Goal: Information Seeking & Learning: Stay updated

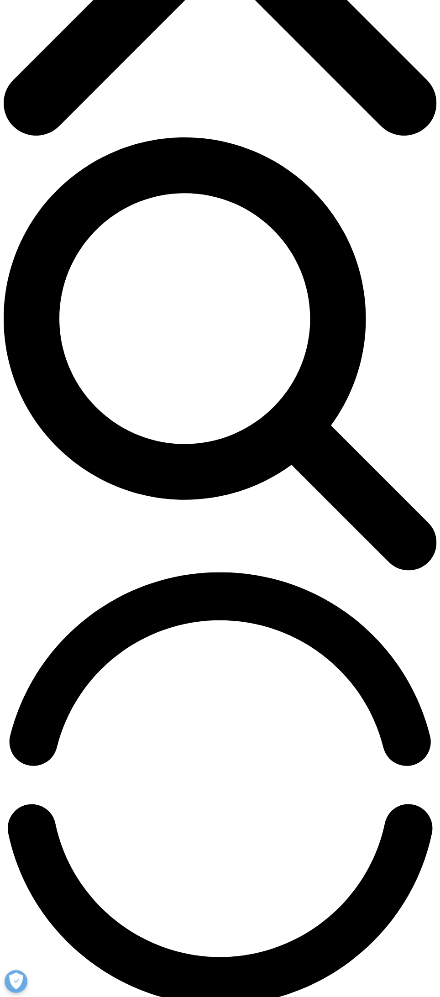
scroll to position [311, 0]
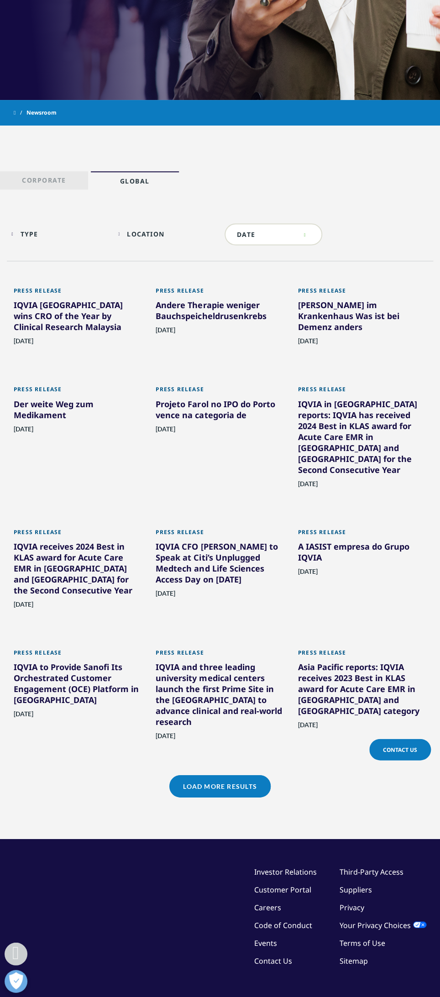
click at [227, 775] on link "Load More Results" at bounding box center [219, 786] width 101 height 22
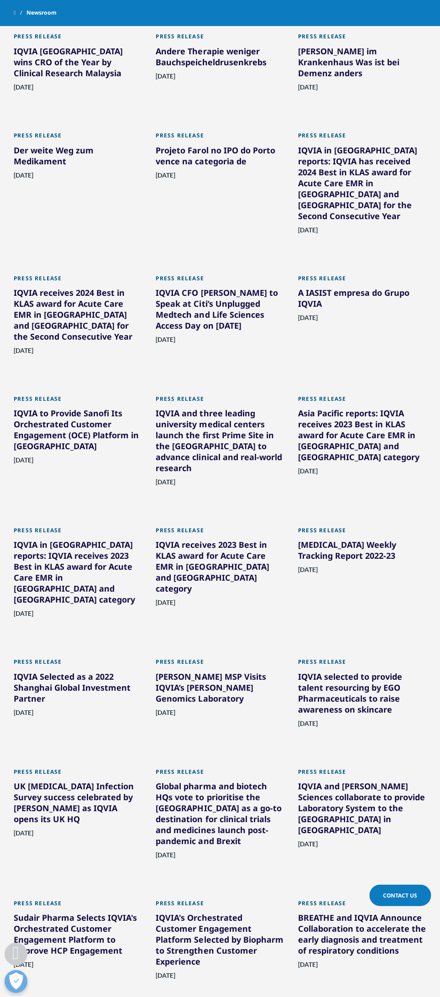
scroll to position [713, 0]
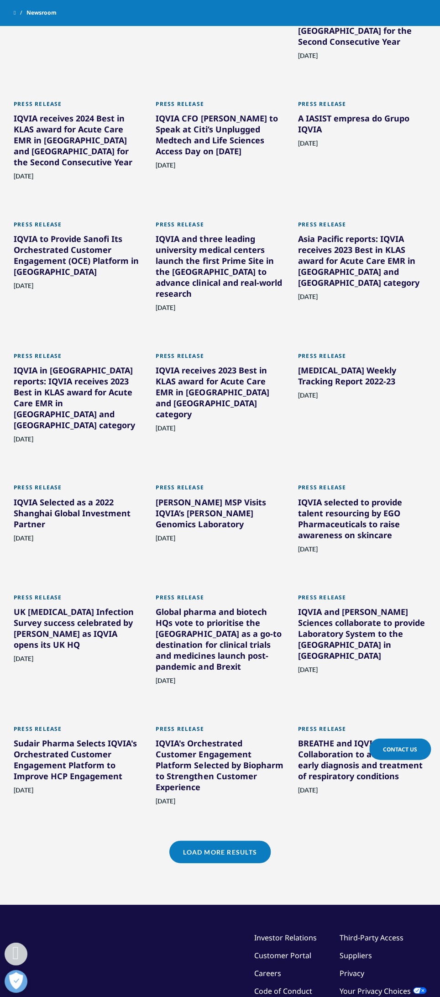
click at [230, 840] on link "Load More Results" at bounding box center [219, 851] width 101 height 22
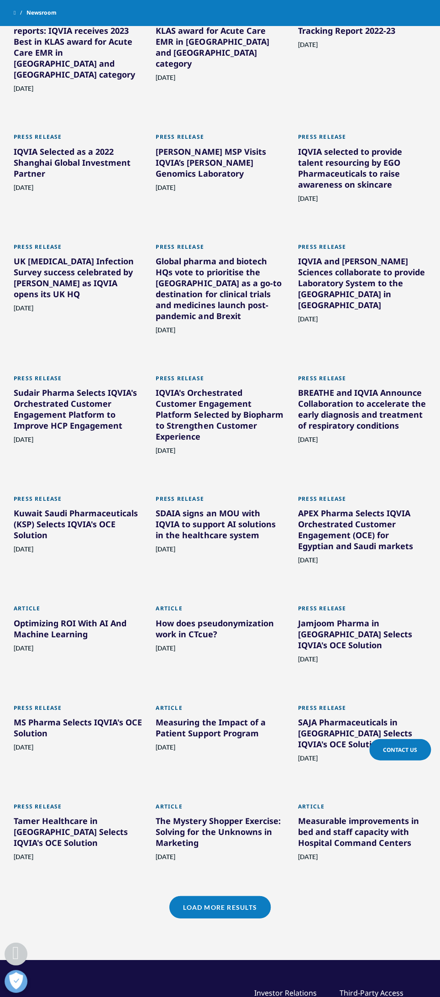
click at [230, 896] on link "Load More Results" at bounding box center [219, 907] width 101 height 22
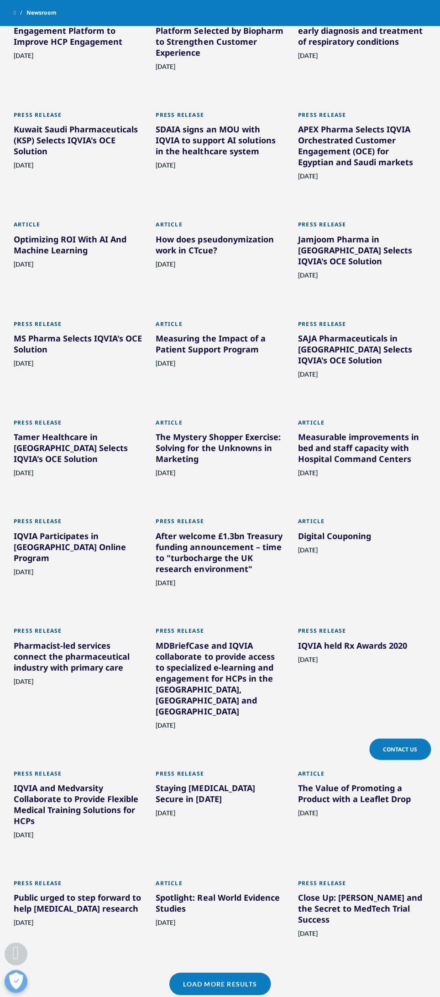
click at [230, 972] on link "Load More Results" at bounding box center [219, 983] width 101 height 22
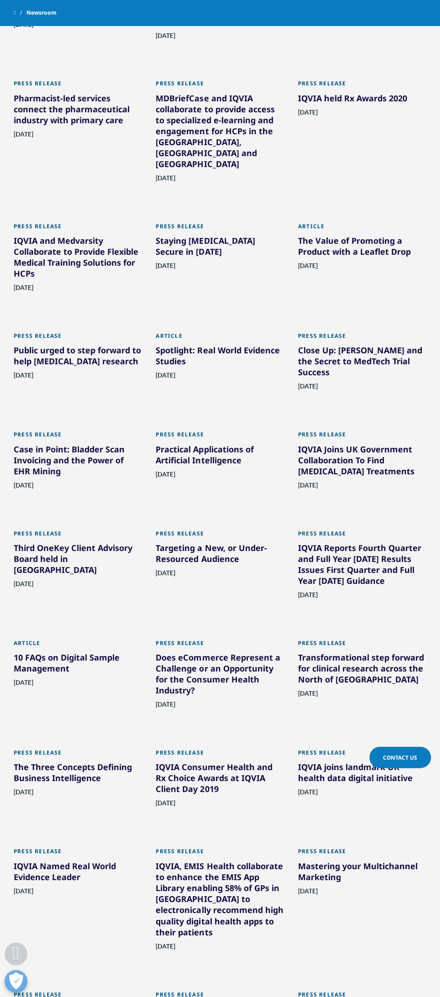
scroll to position [2226, 0]
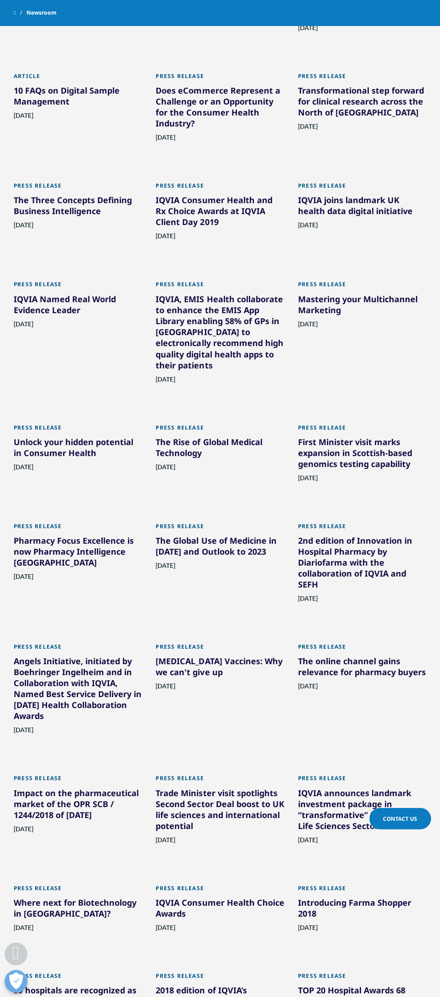
scroll to position [2577, 0]
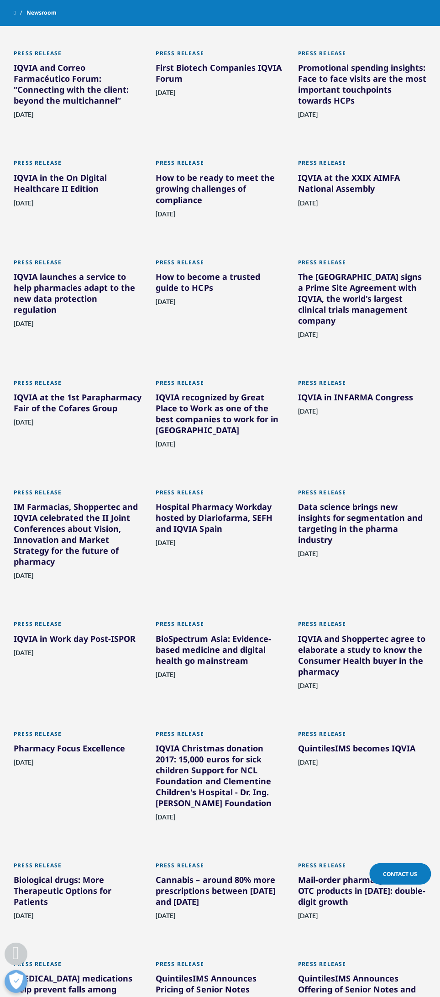
scroll to position [4067, 0]
